Goal: Task Accomplishment & Management: Complete application form

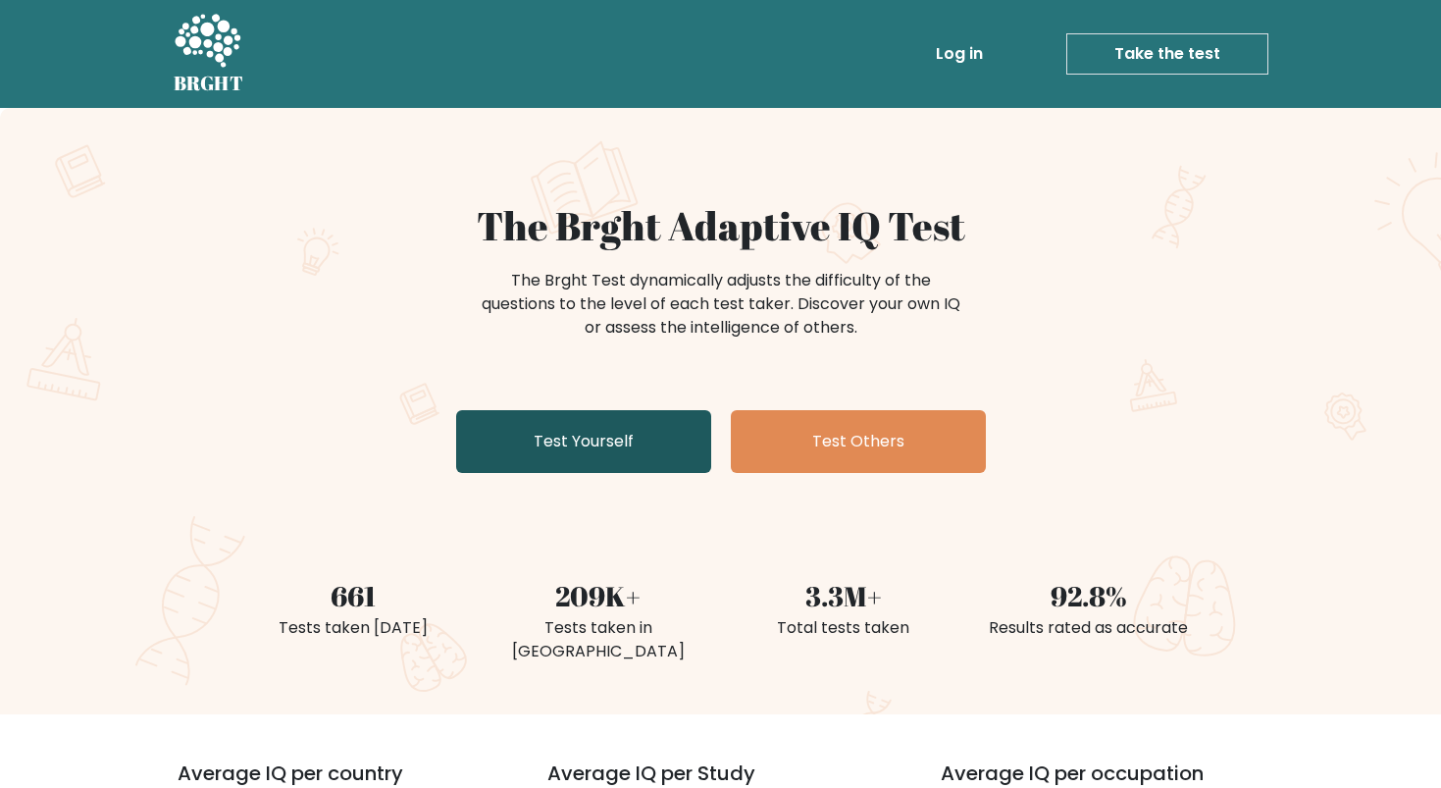
click at [610, 458] on link "Test Yourself" at bounding box center [583, 441] width 255 height 63
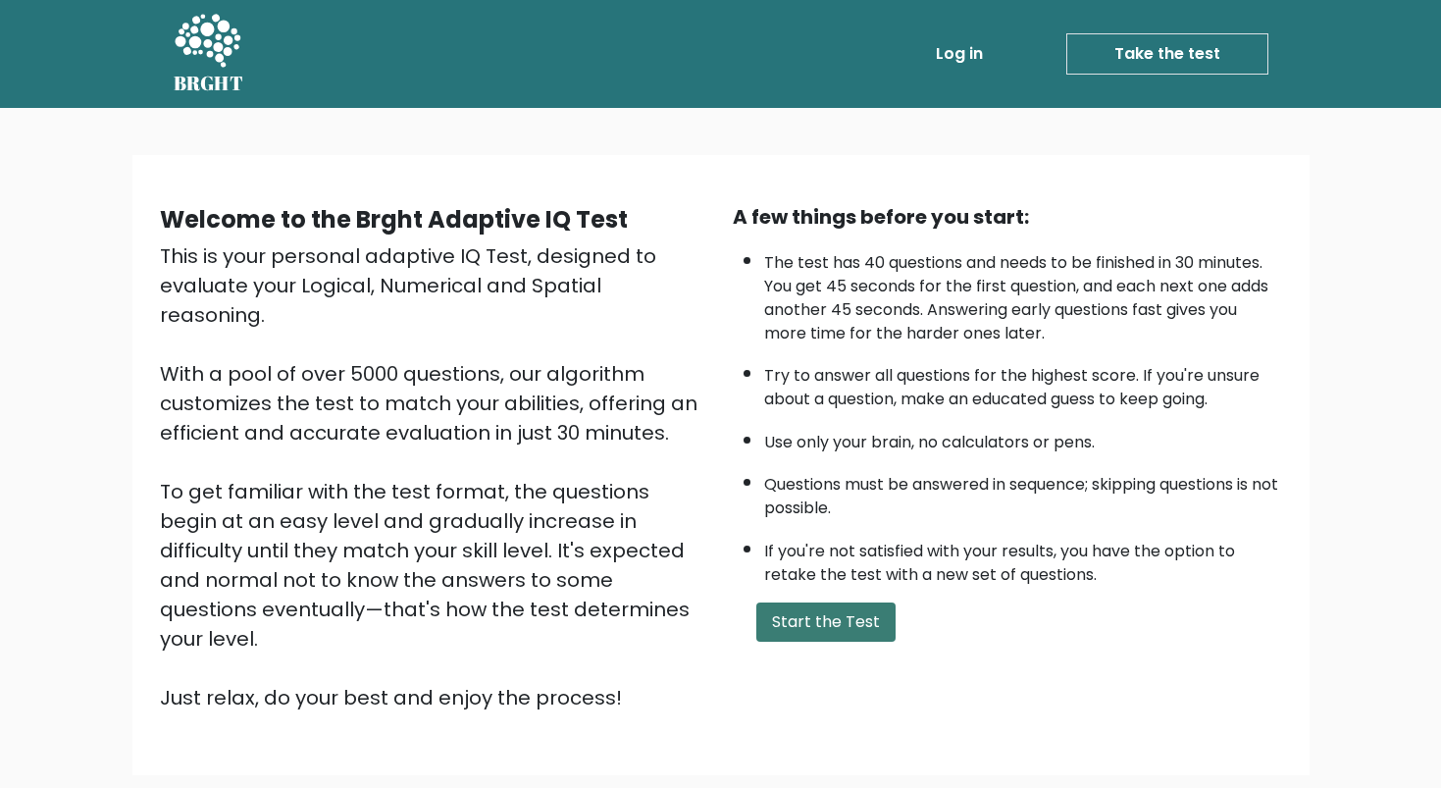
click at [838, 641] on button "Start the Test" at bounding box center [825, 621] width 139 height 39
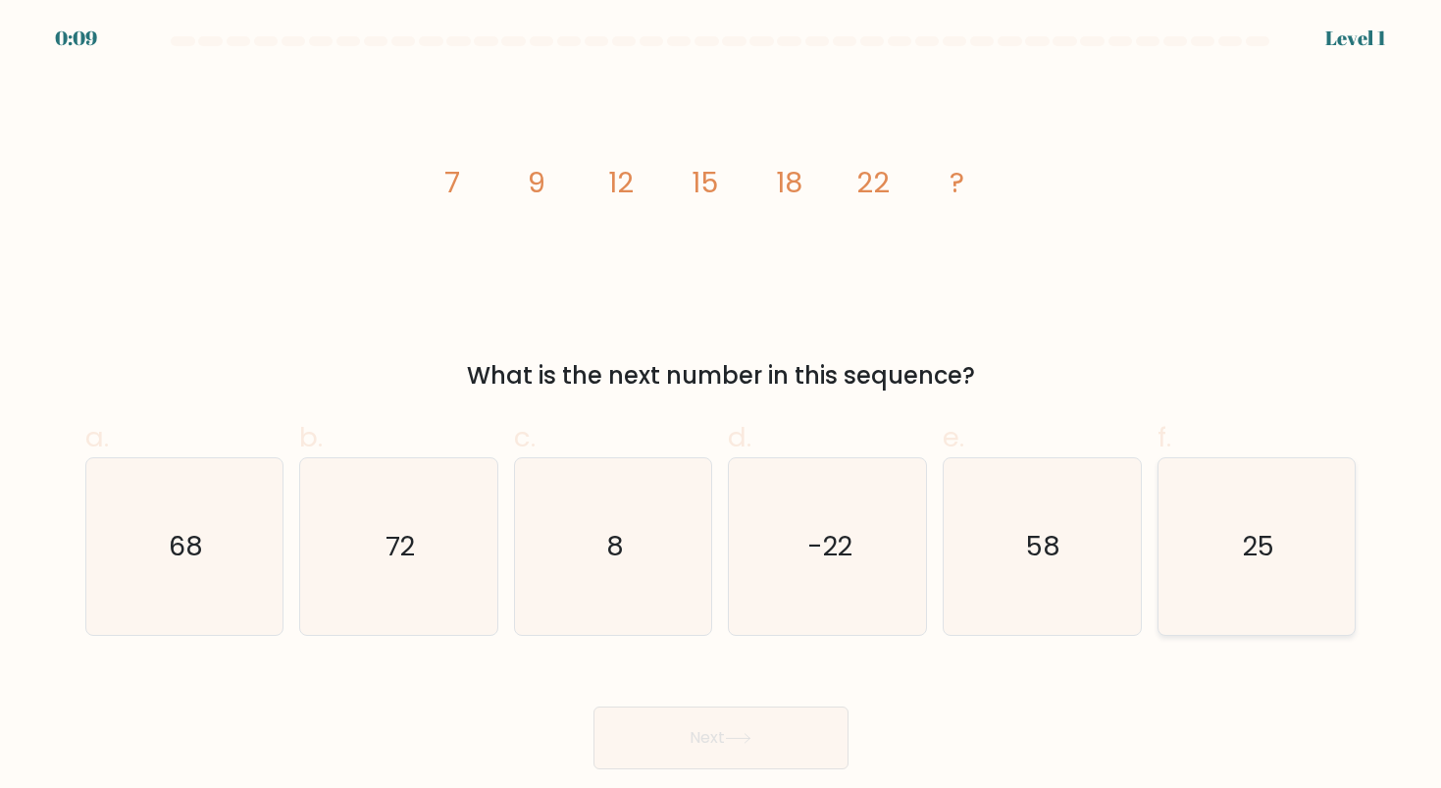
click at [1251, 542] on text "25" at bounding box center [1258, 546] width 31 height 36
click at [722, 407] on input "f. 25" at bounding box center [721, 400] width 1 height 13
radio input "true"
click at [723, 745] on button "Next" at bounding box center [720, 737] width 255 height 63
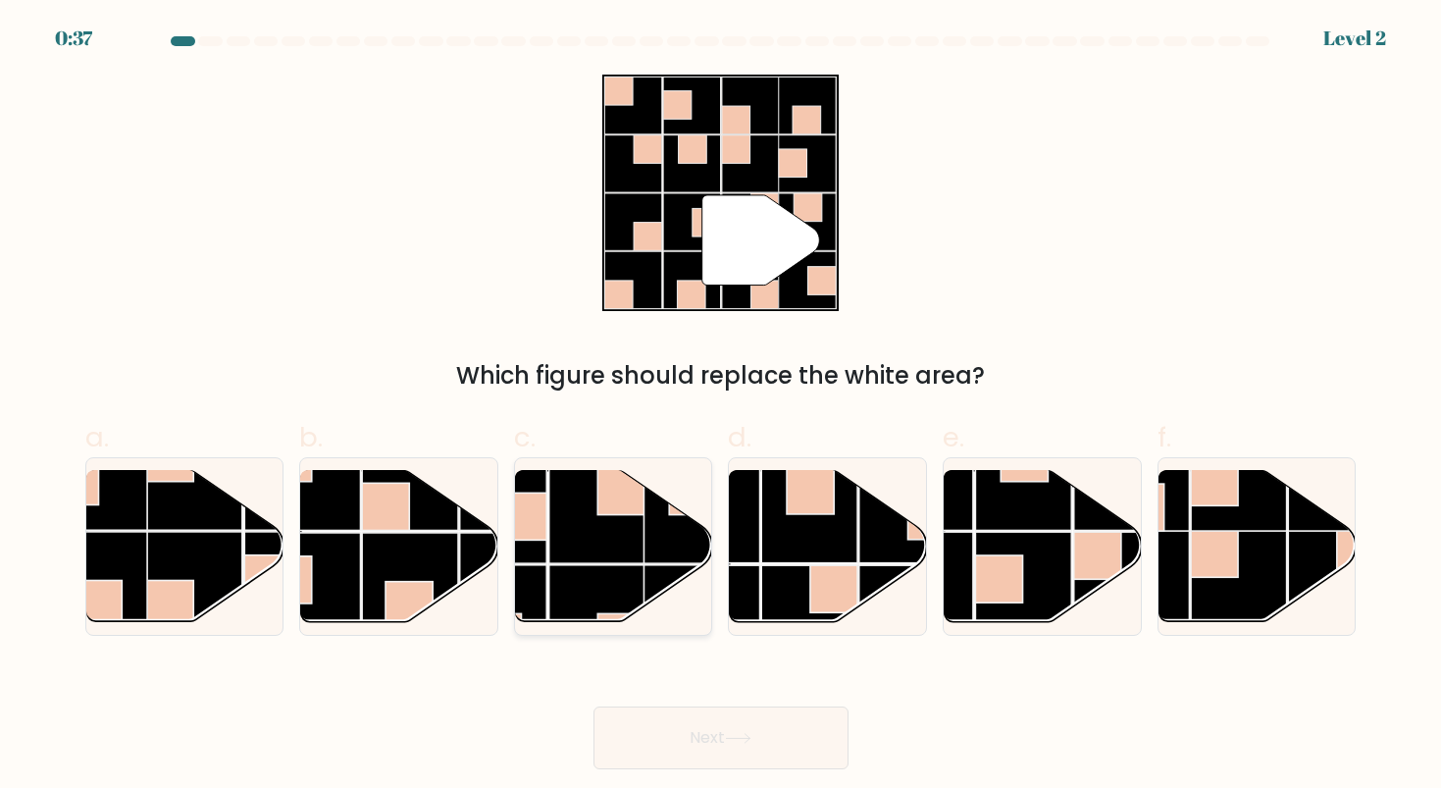
click at [675, 539] on rect at bounding box center [692, 515] width 96 height 96
click at [721, 407] on input "c." at bounding box center [721, 400] width 1 height 13
radio input "true"
click at [803, 737] on button "Next" at bounding box center [720, 737] width 255 height 63
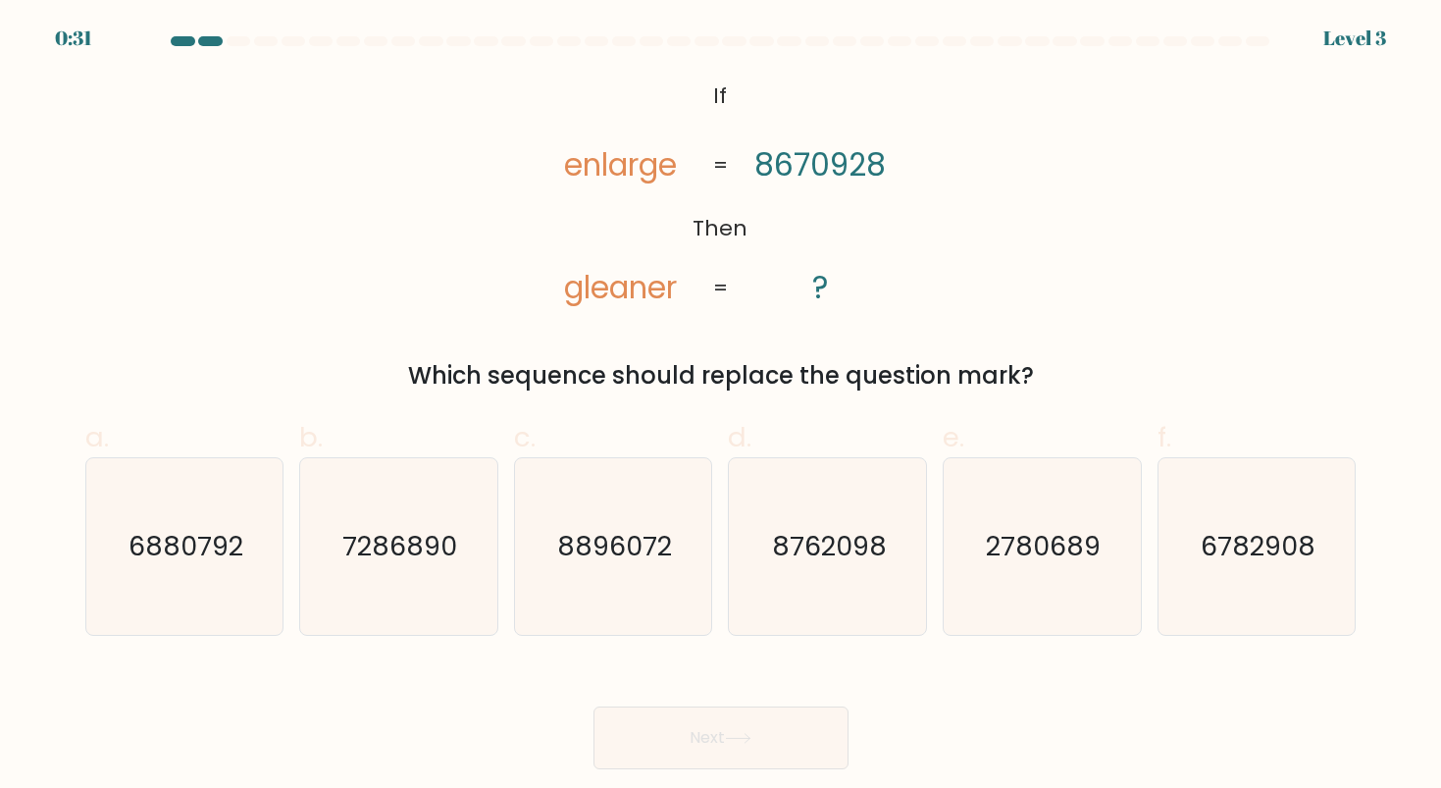
click at [1006, 534] on text "2780689" at bounding box center [1044, 546] width 115 height 36
click at [722, 407] on input "e. 2780689" at bounding box center [721, 400] width 1 height 13
radio input "true"
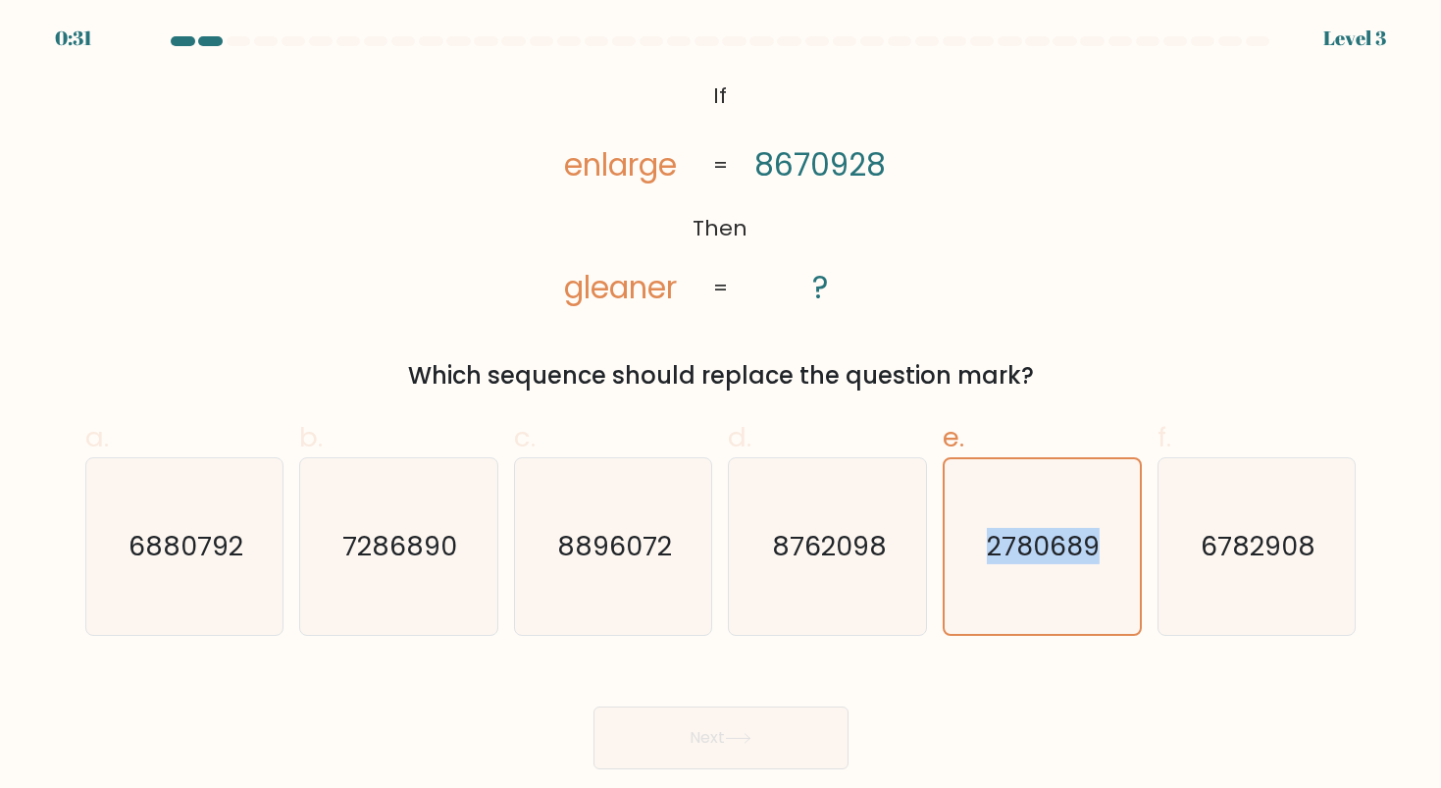
click at [1006, 534] on text "2780689" at bounding box center [1044, 546] width 113 height 36
click at [722, 407] on input "e. 2780689" at bounding box center [721, 400] width 1 height 13
click at [694, 740] on button "Next" at bounding box center [720, 737] width 255 height 63
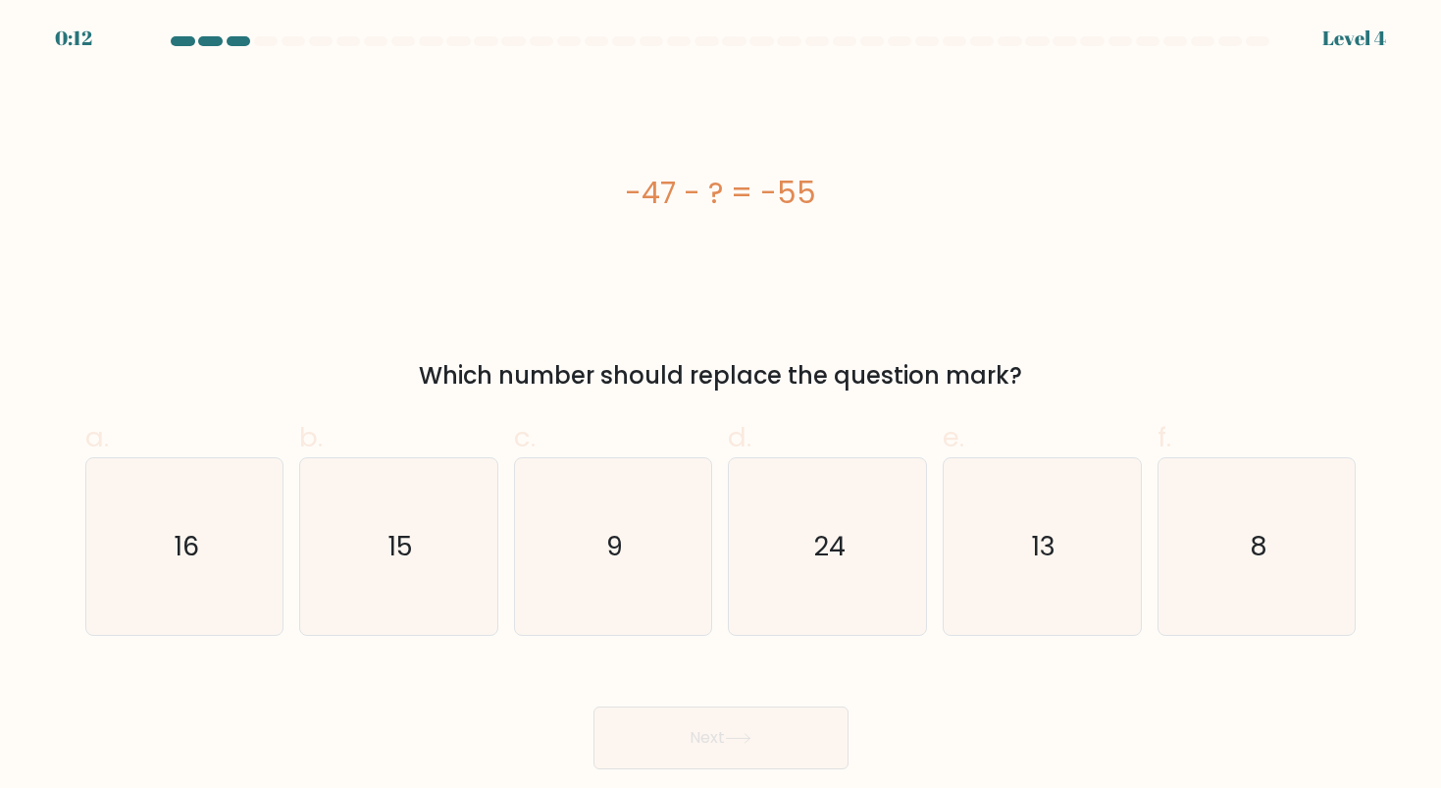
click at [1284, 537] on icon "8" at bounding box center [1256, 546] width 177 height 177
click at [722, 407] on input "f. 8" at bounding box center [721, 400] width 1 height 13
radio input "true"
click at [1284, 537] on icon "8" at bounding box center [1256, 546] width 175 height 175
click at [722, 407] on input "f. 8" at bounding box center [721, 400] width 1 height 13
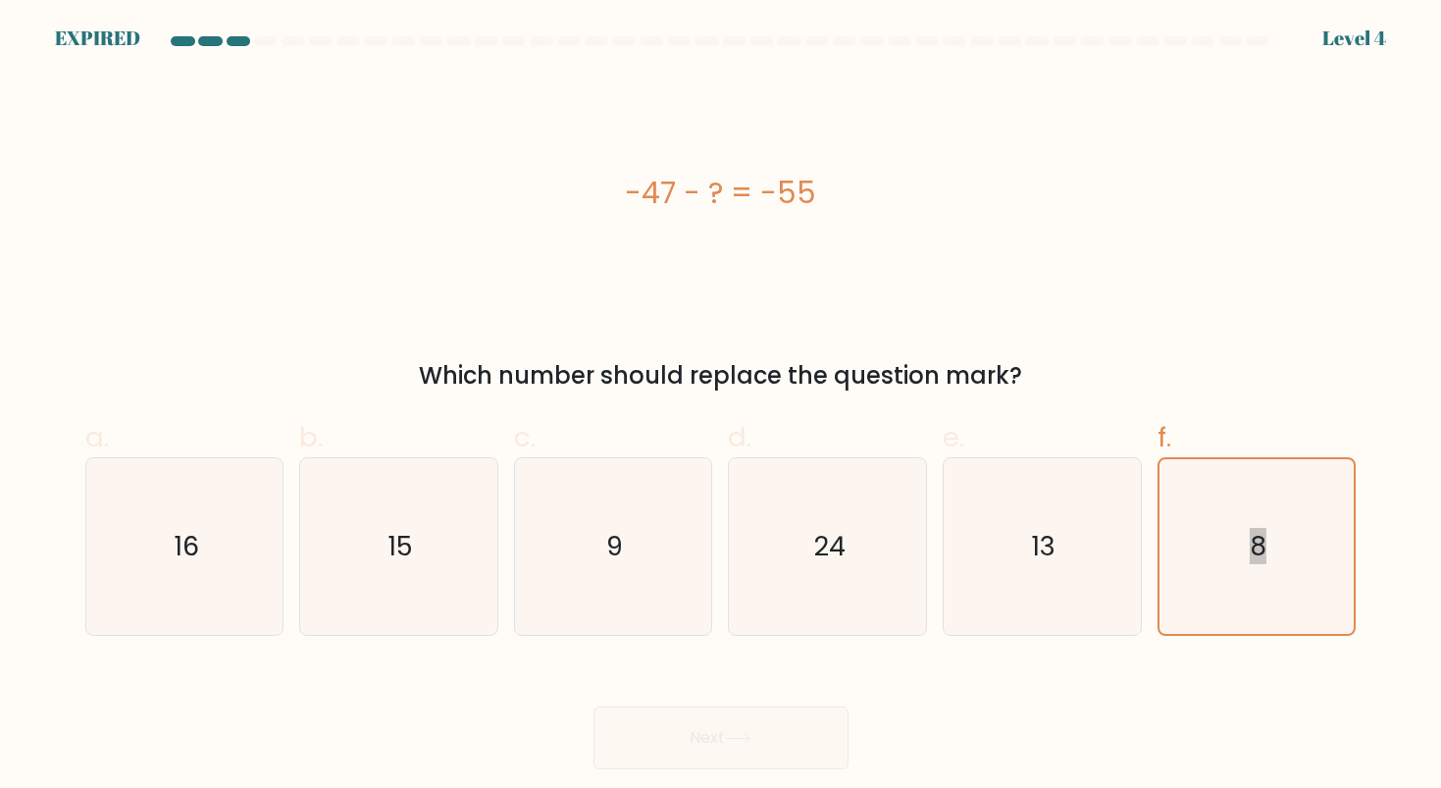
click at [761, 744] on div "Next" at bounding box center [721, 714] width 1295 height 110
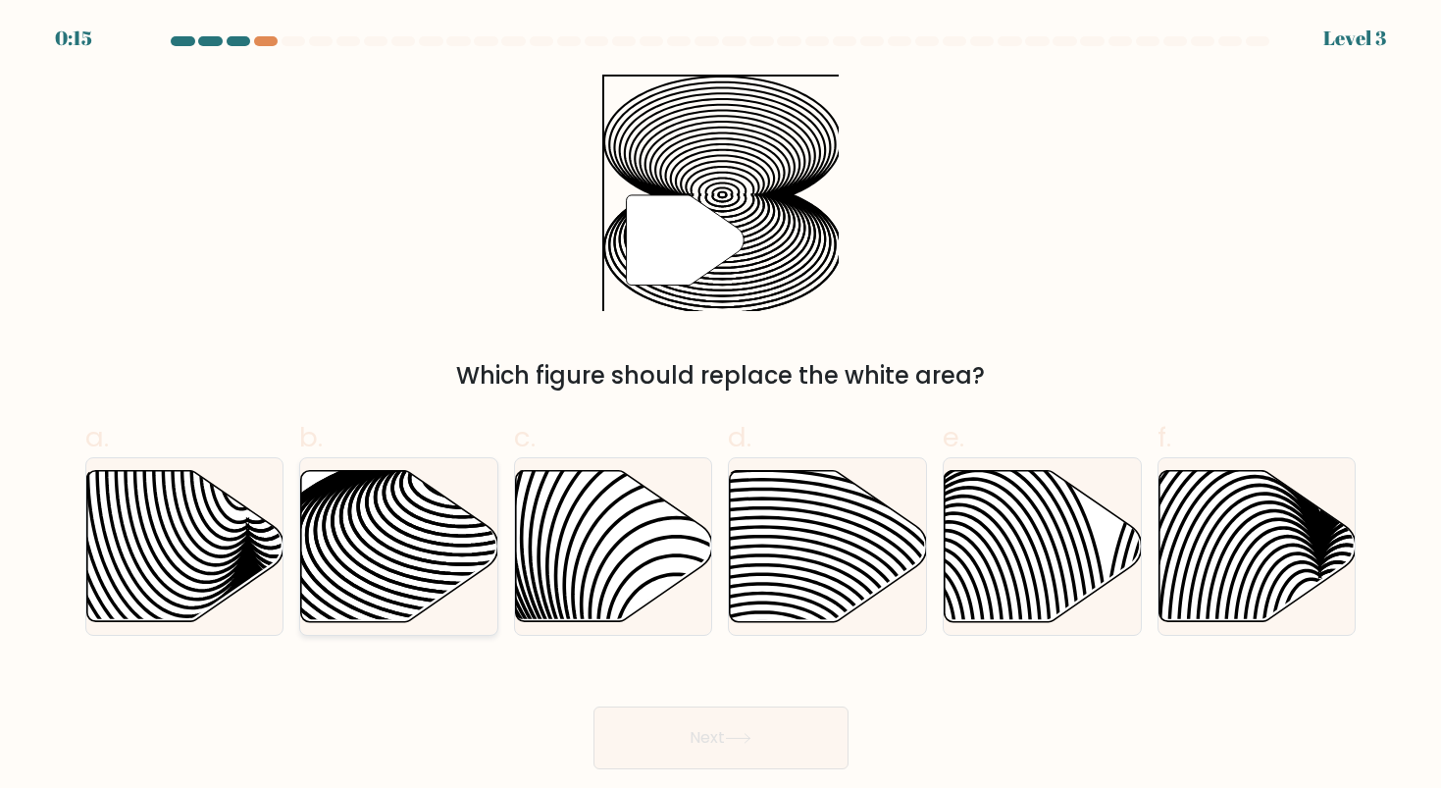
click at [413, 548] on icon at bounding box center [462, 569] width 397 height 198
click at [721, 407] on input "b." at bounding box center [721, 400] width 1 height 13
radio input "true"
